Goal: Transaction & Acquisition: Purchase product/service

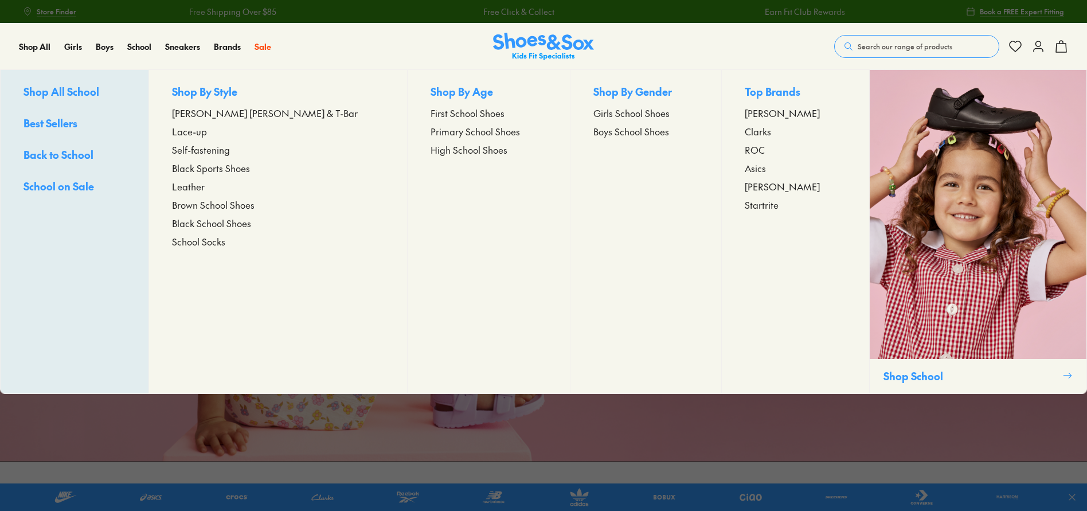
click at [222, 167] on span "Black Sports Shoes" at bounding box center [211, 168] width 78 height 14
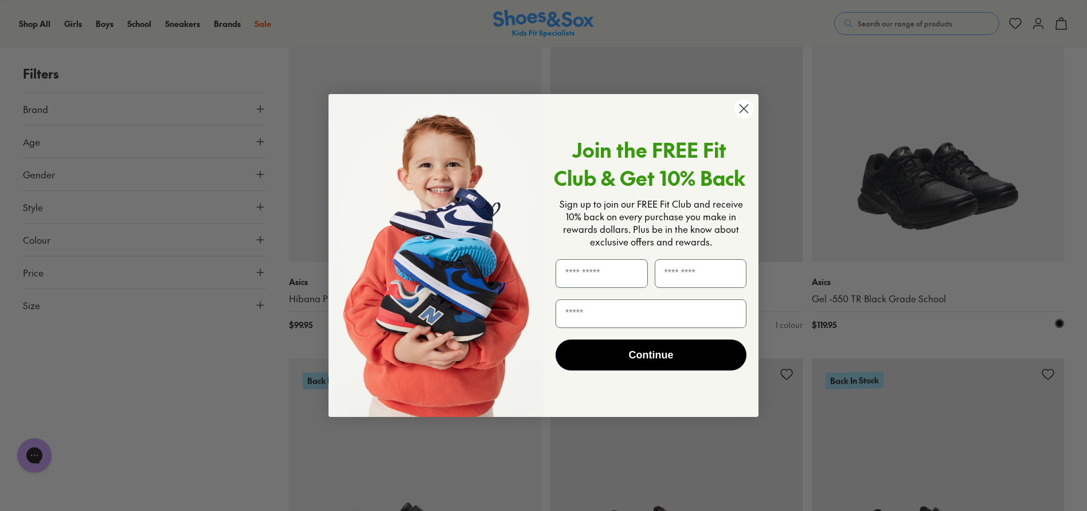
scroll to position [1376, 0]
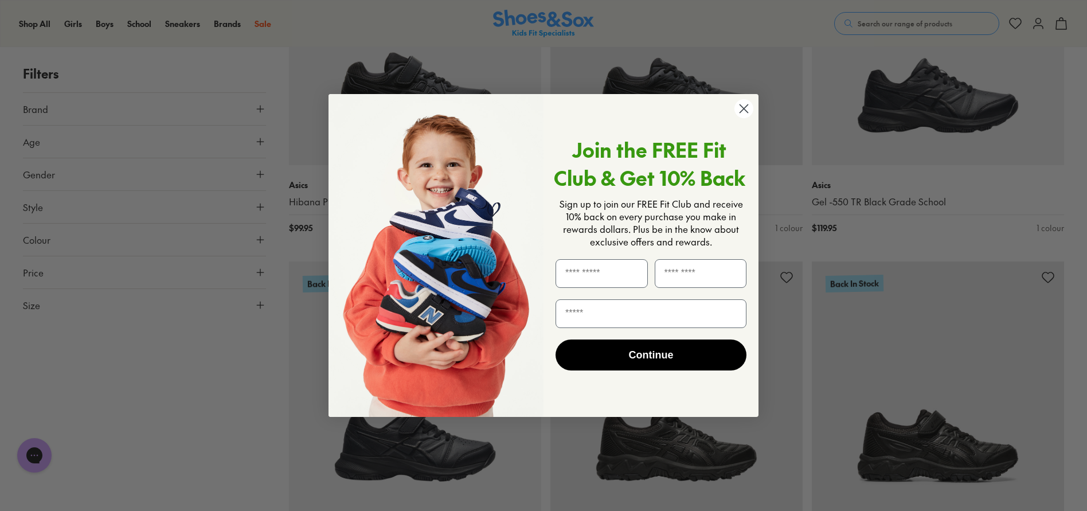
click at [744, 111] on circle "Close dialog" at bounding box center [743, 108] width 19 height 19
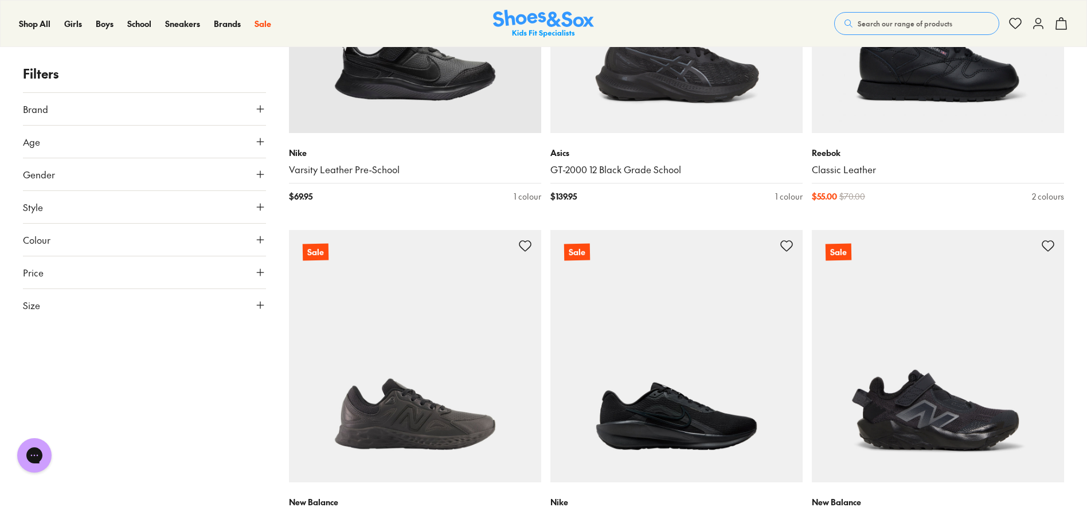
scroll to position [3325, 0]
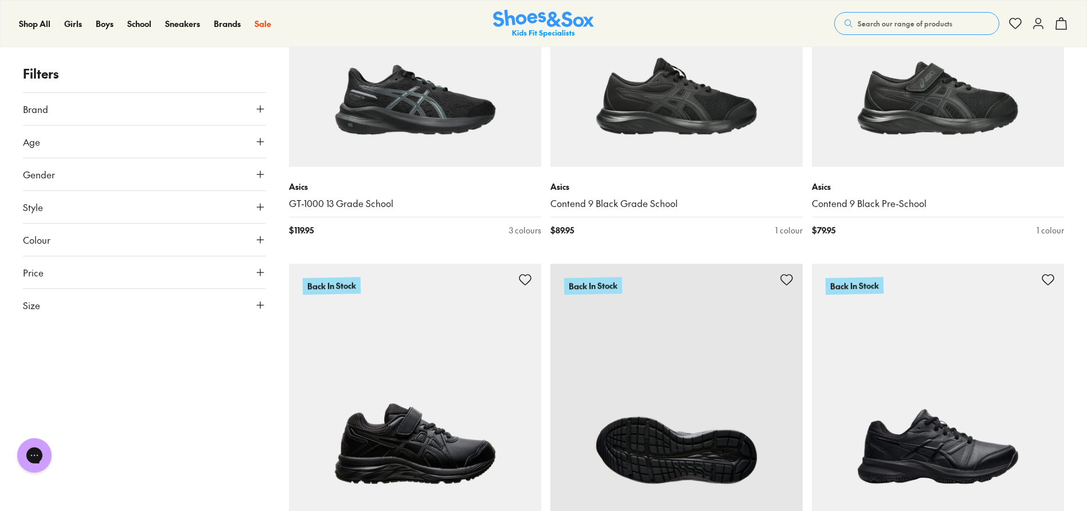
scroll to position [1089, 0]
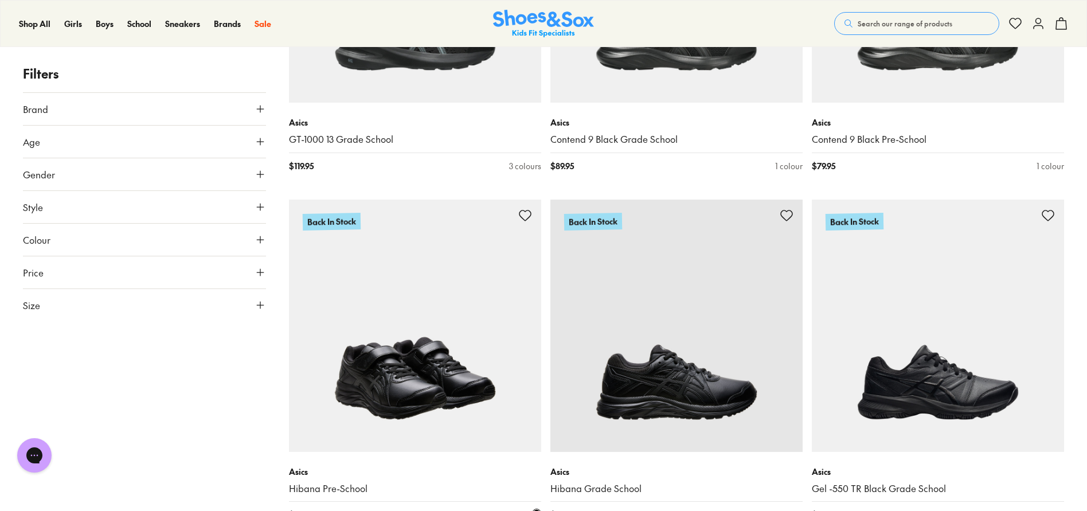
click at [479, 362] on img at bounding box center [415, 325] width 252 height 252
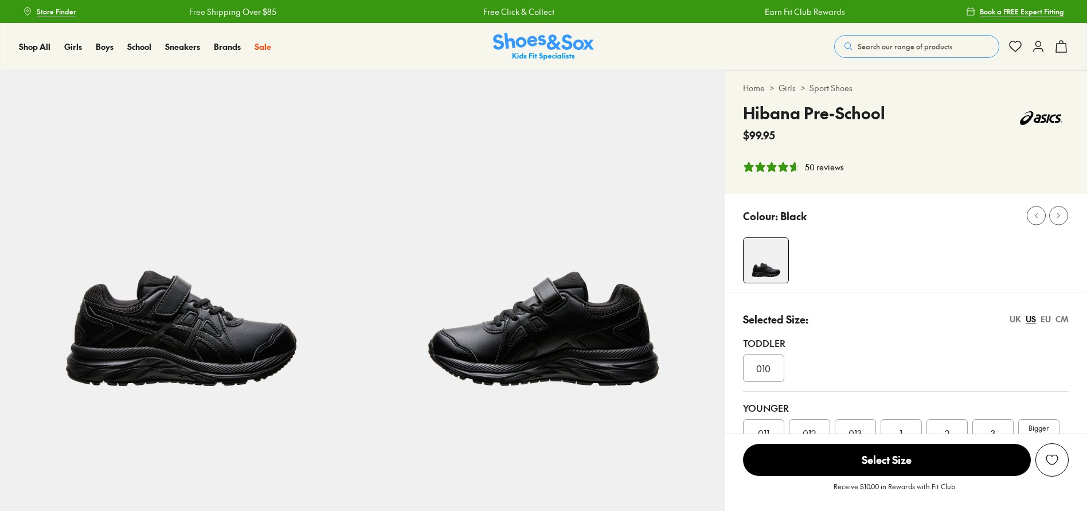
select select "*"
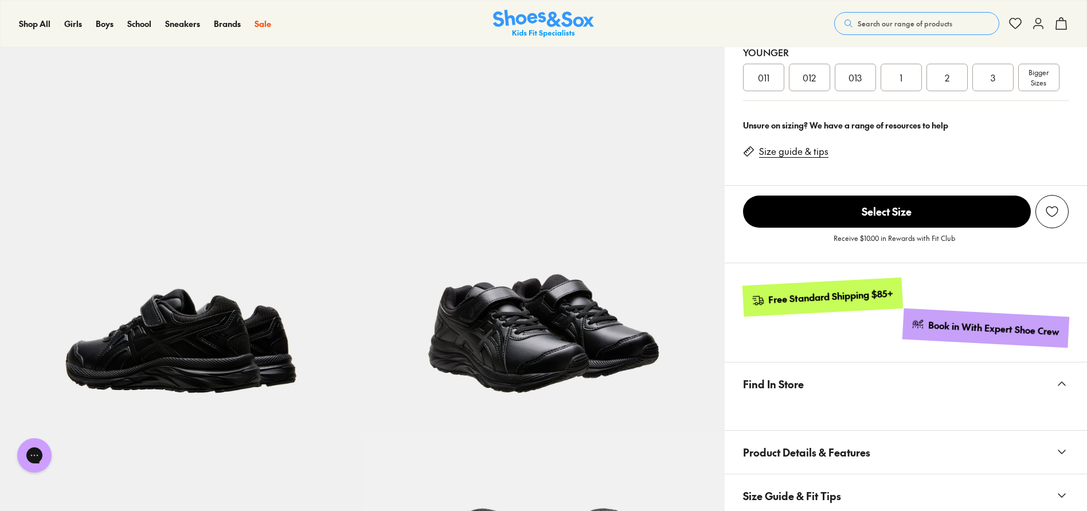
scroll to position [344, 0]
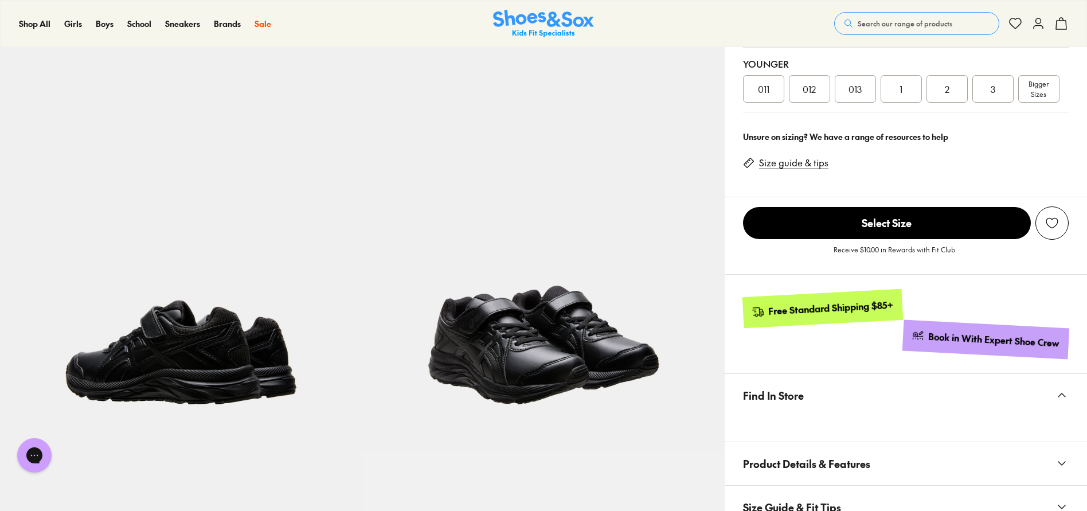
click at [532, 344] on img at bounding box center [543, 269] width 362 height 362
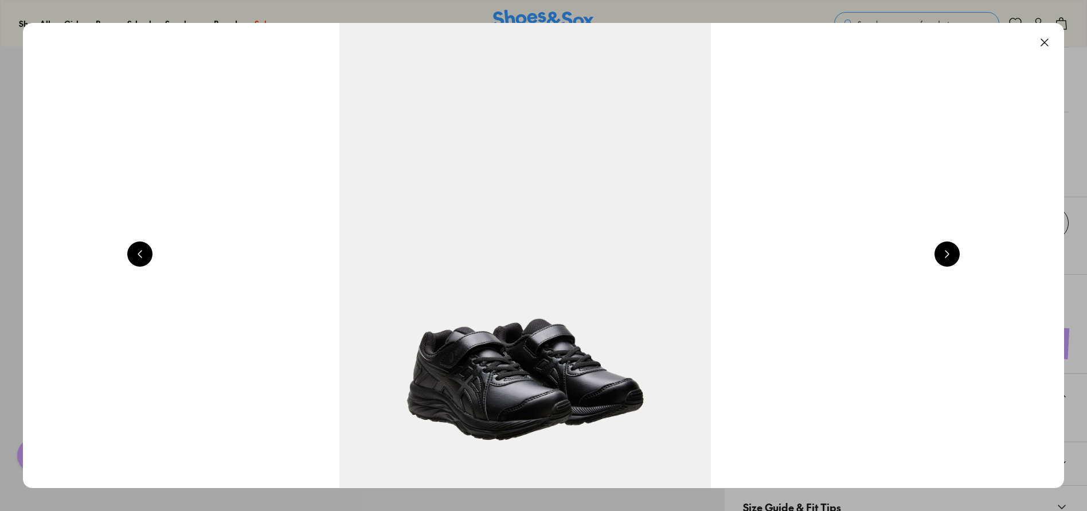
click at [1052, 40] on button at bounding box center [1044, 42] width 25 height 25
